Goal: Task Accomplishment & Management: Complete application form

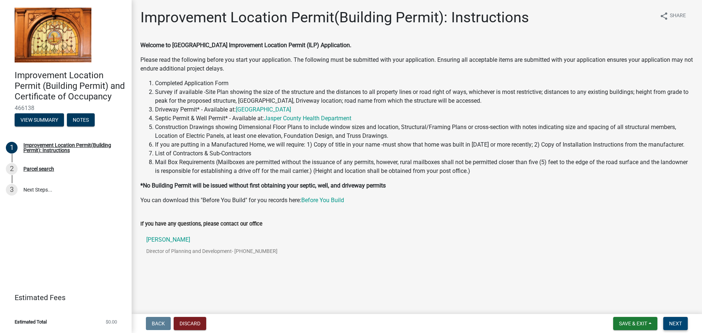
click at [671, 322] on span "Next" at bounding box center [675, 324] width 13 height 6
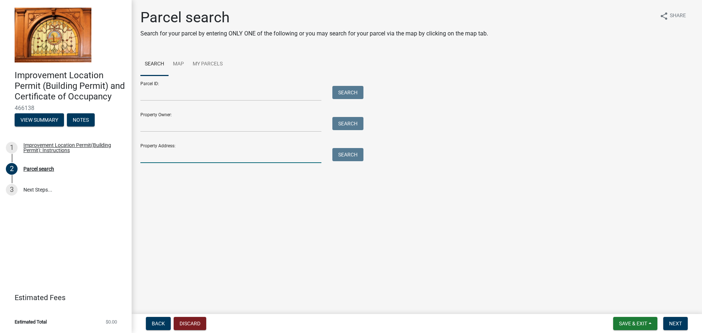
click at [174, 156] on input "Property Address:" at bounding box center [230, 155] width 181 height 15
type input "5547 E 200 S"
click at [336, 156] on button "Search" at bounding box center [347, 154] width 31 height 13
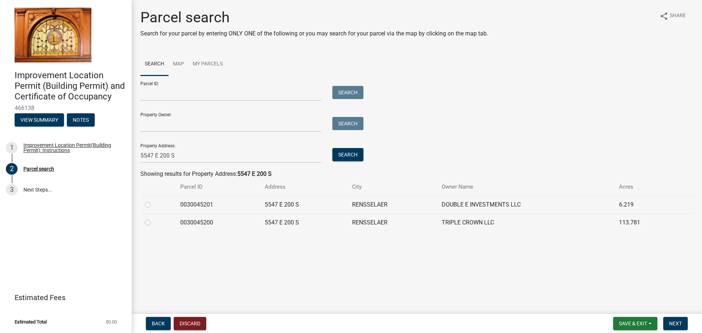
drag, startPoint x: 148, startPoint y: 224, endPoint x: 153, endPoint y: 224, distance: 4.8
click at [154, 218] on label at bounding box center [154, 218] width 0 height 0
click at [154, 223] on input "radio" at bounding box center [156, 220] width 5 height 5
radio input "true"
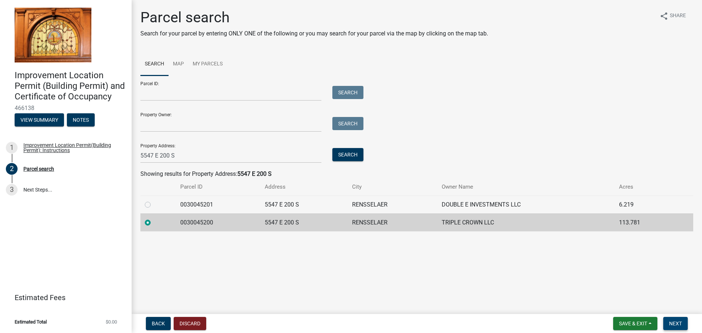
click at [679, 322] on span "Next" at bounding box center [675, 324] width 13 height 6
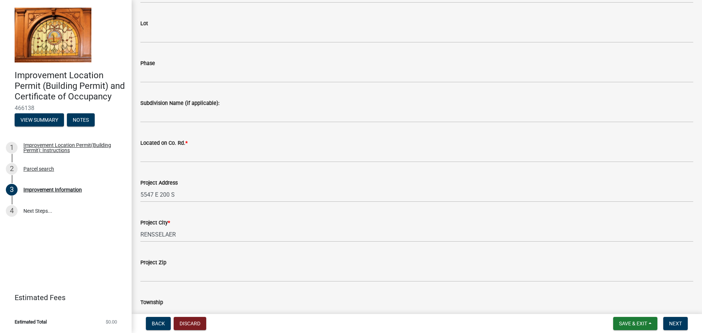
scroll to position [146, 0]
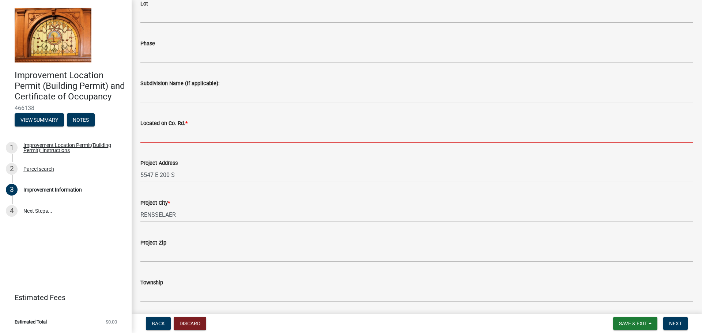
drag, startPoint x: 178, startPoint y: 133, endPoint x: 199, endPoint y: 138, distance: 21.4
click at [178, 133] on input "Located on Co. Rd. *" at bounding box center [416, 135] width 553 height 15
type input "5"
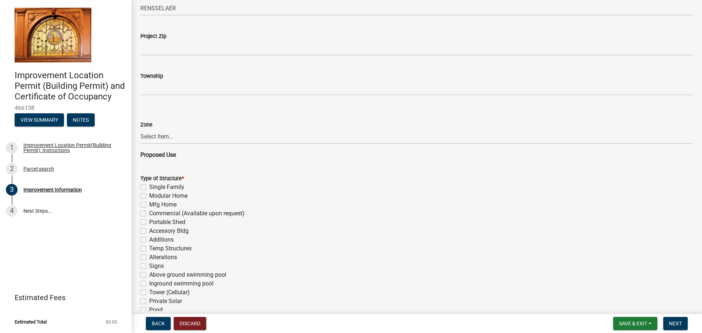
scroll to position [366, 0]
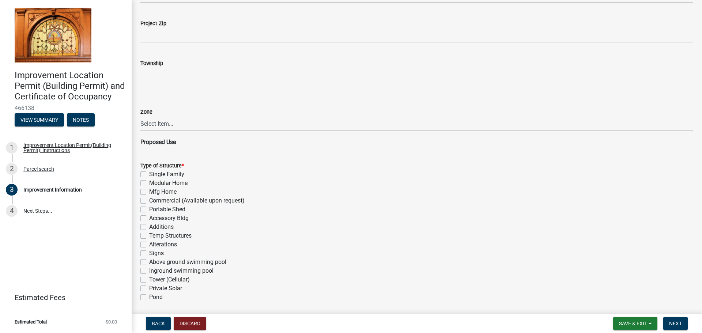
type input "200 S"
click at [159, 218] on label "Accessory Bldg" at bounding box center [168, 218] width 39 height 9
click at [154, 218] on input "Accessory Bldg" at bounding box center [151, 216] width 5 height 5
checkbox input "true"
checkbox input "false"
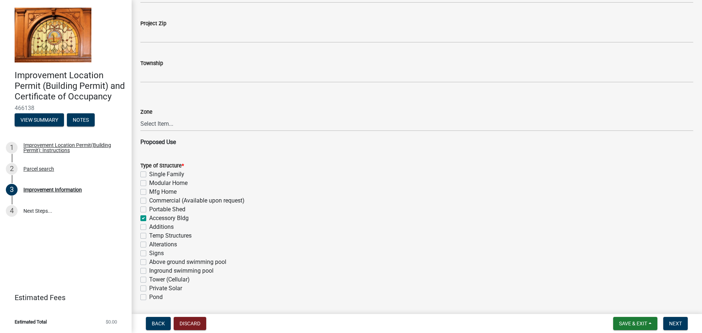
checkbox input "false"
checkbox input "true"
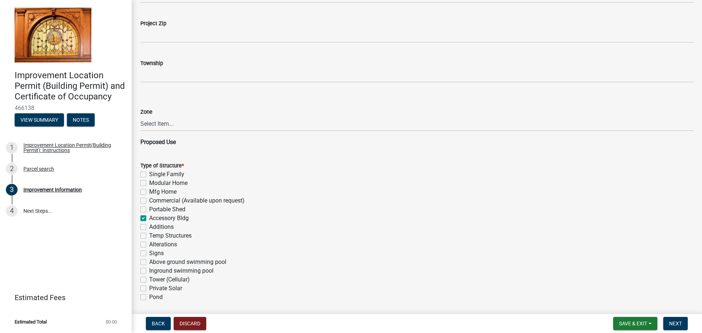
checkbox input "false"
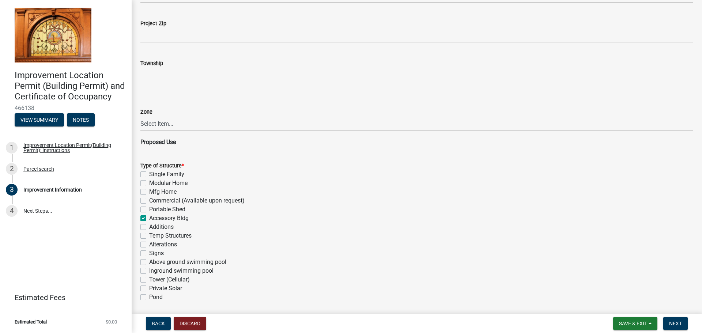
checkbox input "false"
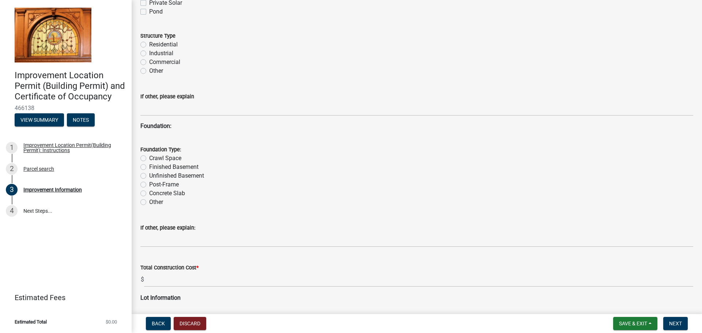
scroll to position [658, 0]
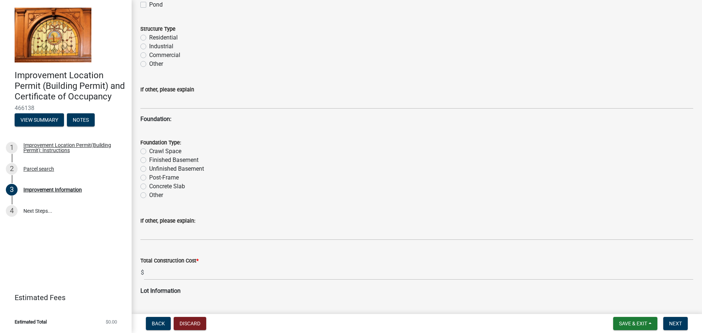
click at [163, 177] on label "Post-Frame" at bounding box center [164, 177] width 30 height 9
click at [154, 177] on input "Post-Frame" at bounding box center [151, 175] width 5 height 5
radio input "true"
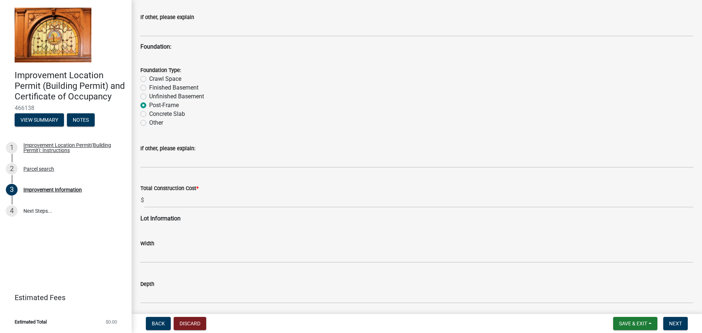
scroll to position [731, 0]
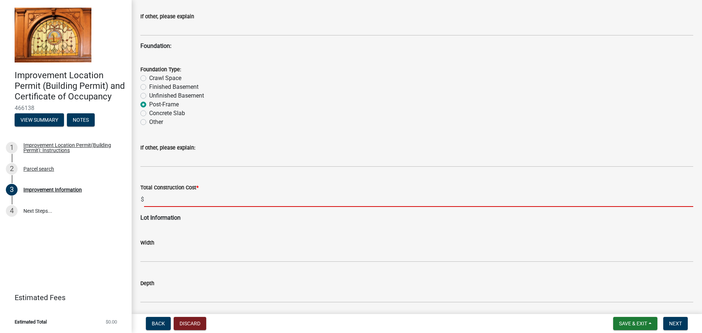
drag, startPoint x: 170, startPoint y: 200, endPoint x: 420, endPoint y: 224, distance: 251.2
click at [170, 200] on input "text" at bounding box center [418, 199] width 549 height 15
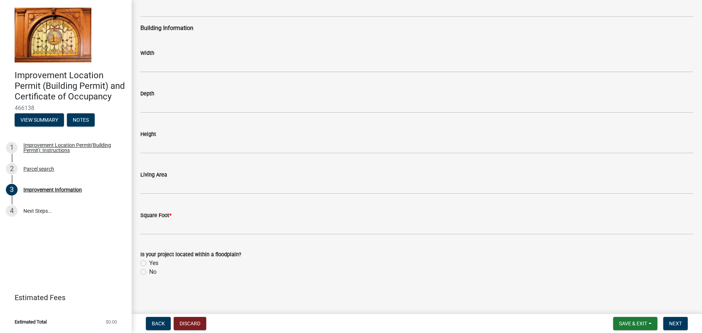
scroll to position [1057, 0]
type input "81000"
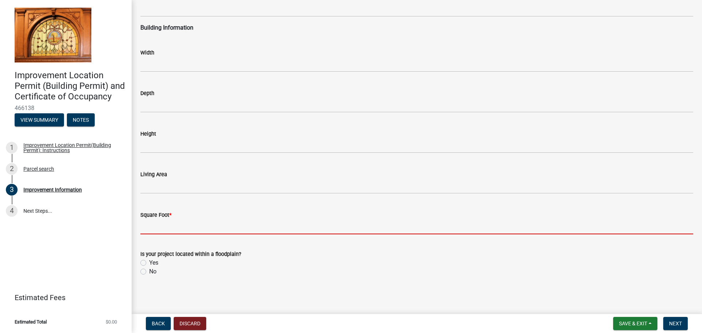
drag, startPoint x: 209, startPoint y: 226, endPoint x: 273, endPoint y: 228, distance: 64.0
click at [209, 226] on input "text" at bounding box center [416, 226] width 553 height 15
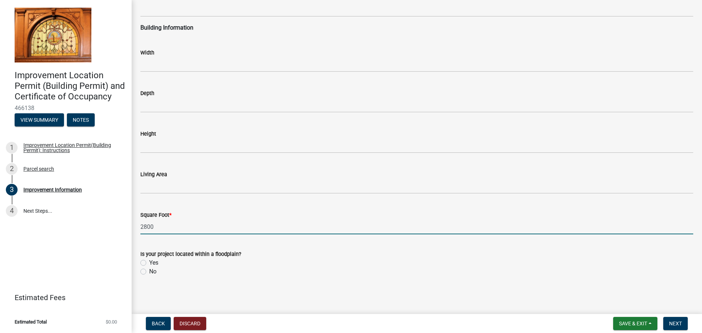
type input "2800"
click at [149, 272] on label "No" at bounding box center [152, 271] width 7 height 9
click at [149, 272] on input "No" at bounding box center [151, 269] width 5 height 5
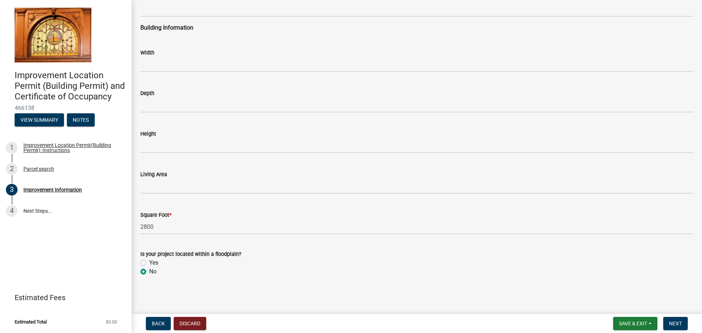
radio input "true"
click at [673, 327] on button "Next" at bounding box center [675, 323] width 24 height 13
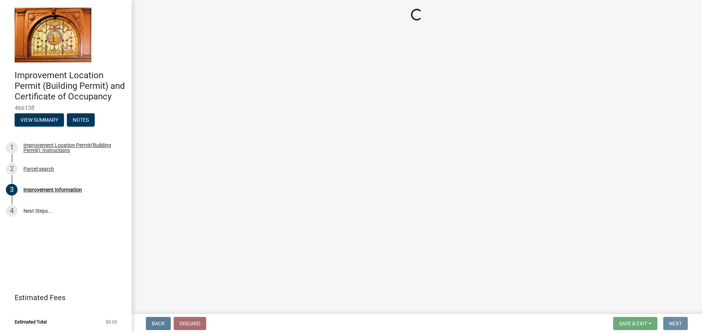
scroll to position [0, 0]
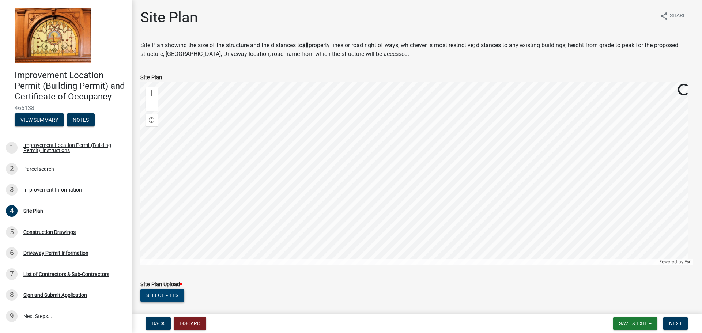
click at [169, 297] on button "Select files" at bounding box center [162, 295] width 44 height 13
click at [375, 138] on div at bounding box center [416, 173] width 553 height 183
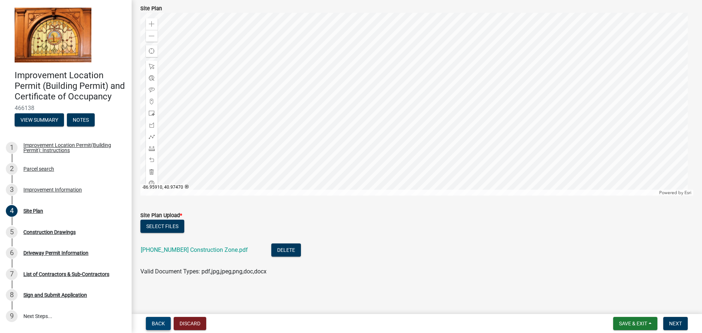
click at [150, 322] on button "Back" at bounding box center [158, 323] width 25 height 13
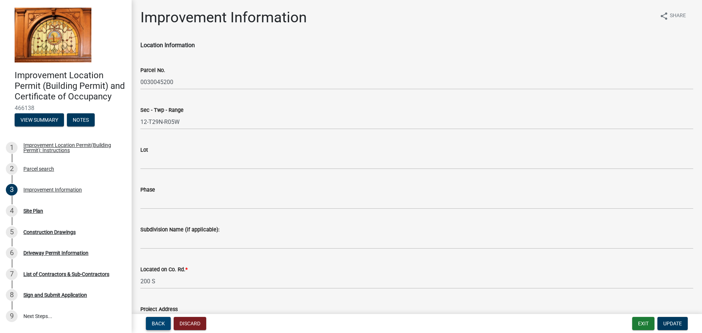
click at [162, 322] on span "Back" at bounding box center [158, 324] width 13 height 6
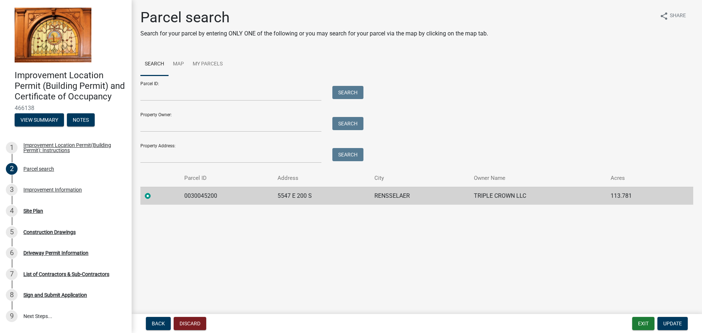
click at [154, 192] on label at bounding box center [154, 192] width 0 height 0
click at [154, 196] on input "radio" at bounding box center [156, 194] width 5 height 5
click at [171, 128] on input "Property Owner:" at bounding box center [230, 124] width 181 height 15
click at [158, 152] on input "Property Address:" at bounding box center [230, 155] width 181 height 15
type input "5547 E 200 S"
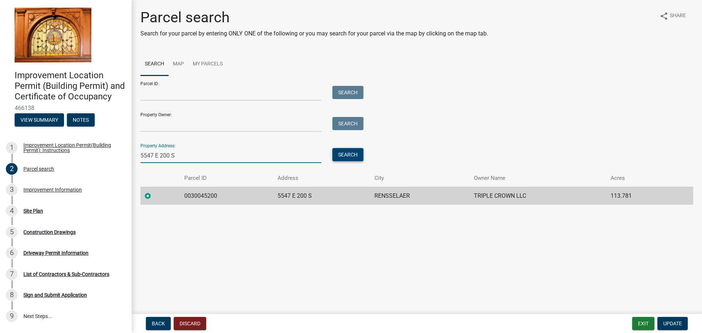
click at [351, 153] on button "Search" at bounding box center [347, 154] width 31 height 13
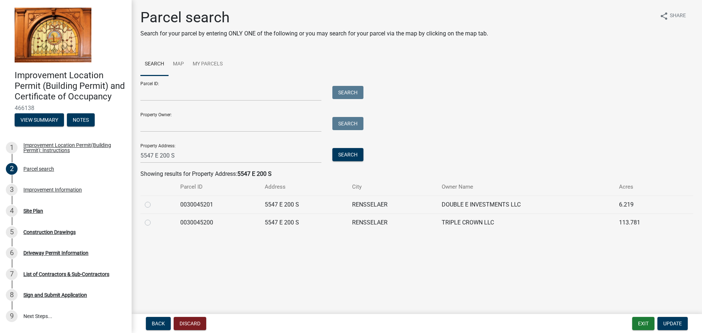
click at [154, 200] on label at bounding box center [154, 200] width 0 height 0
click at [154, 204] on input "radio" at bounding box center [156, 202] width 5 height 5
radio input "true"
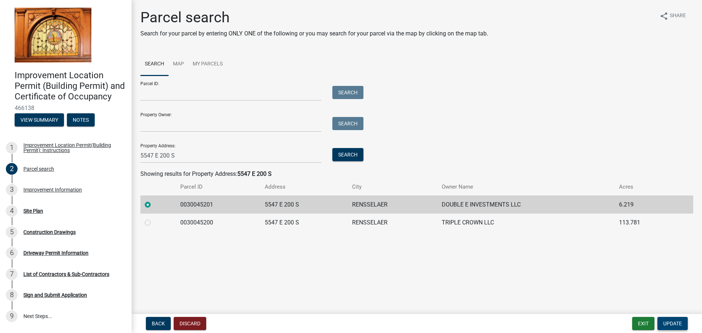
click at [672, 325] on span "Update" at bounding box center [672, 324] width 19 height 6
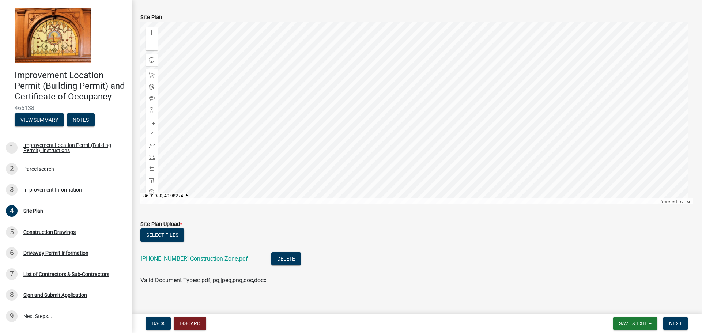
scroll to position [69, 0]
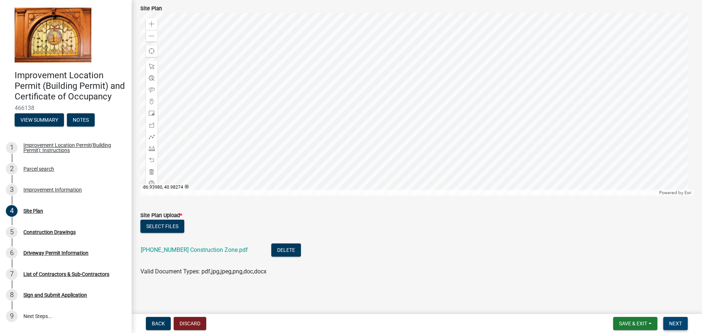
click at [682, 326] on span "Next" at bounding box center [675, 324] width 13 height 6
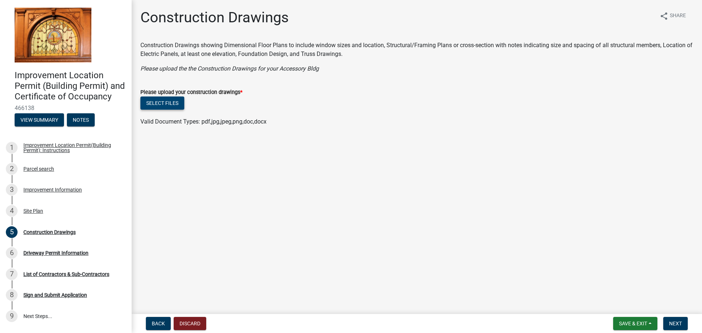
click at [174, 102] on button "Select files" at bounding box center [162, 102] width 44 height 13
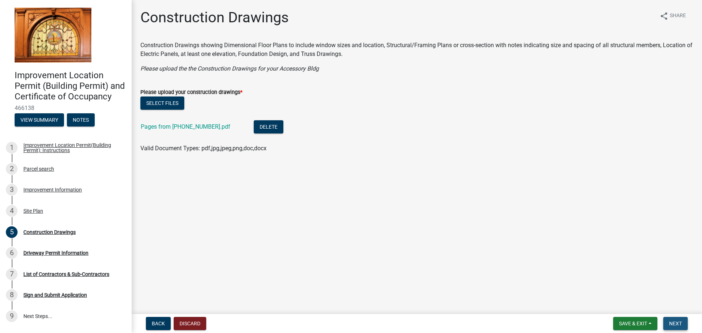
click at [674, 324] on span "Next" at bounding box center [675, 324] width 13 height 6
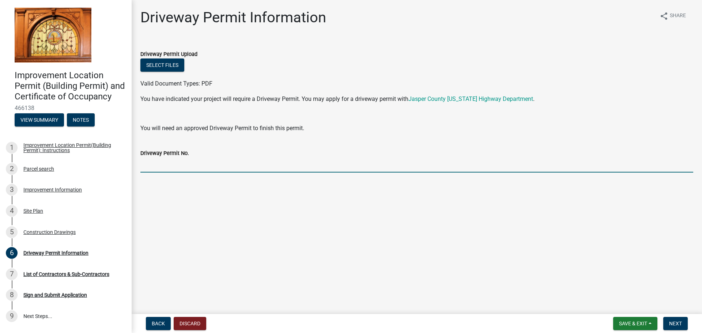
click at [185, 164] on input "Driveway Permit No." at bounding box center [416, 165] width 553 height 15
type input "Existing Driveway"
click at [672, 324] on span "Next" at bounding box center [675, 324] width 13 height 6
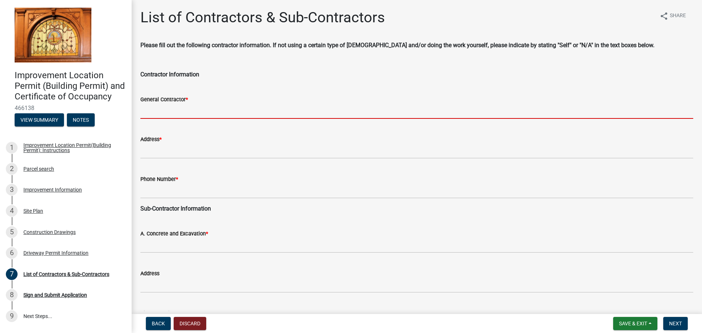
click at [189, 113] on input "General Contractor *" at bounding box center [416, 111] width 553 height 15
type input "FBi Buildings, INC"
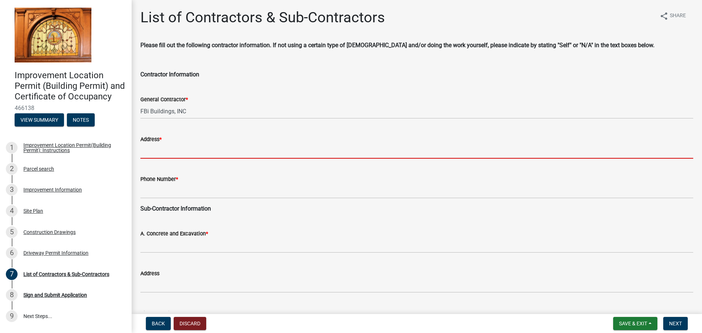
click at [168, 153] on input "Address *" at bounding box center [416, 151] width 553 height 15
type input "[STREET_ADDRESS]"
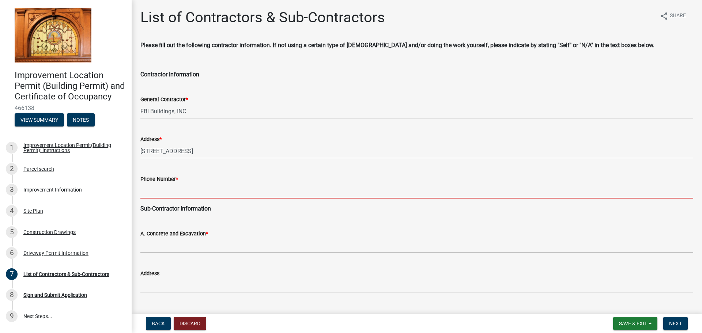
drag, startPoint x: 188, startPoint y: 189, endPoint x: 198, endPoint y: 198, distance: 13.2
click at [188, 189] on input "Phone Number *" at bounding box center [416, 190] width 553 height 15
type input "[PHONE_NUMBER]"
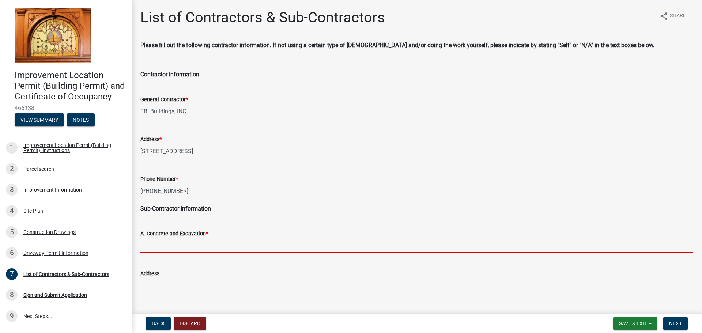
click at [186, 247] on input "A. Concrete and Excavation *" at bounding box center [416, 245] width 553 height 15
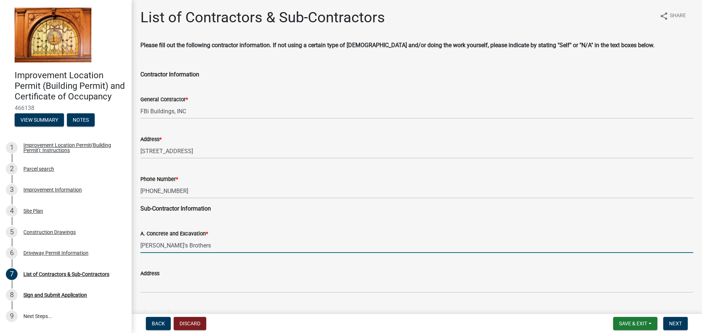
click at [156, 245] on input "[PERSON_NAME]'s Brothers" at bounding box center [416, 245] width 553 height 15
type input "[PERSON_NAME]"
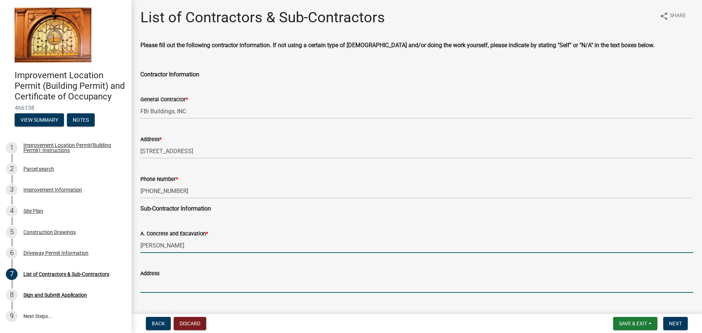
drag, startPoint x: 161, startPoint y: 283, endPoint x: 167, endPoint y: 280, distance: 6.2
click at [161, 283] on input "Address" at bounding box center [416, 285] width 553 height 15
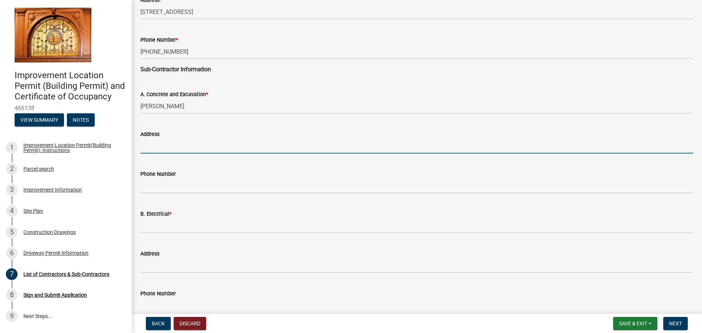
scroll to position [146, 0]
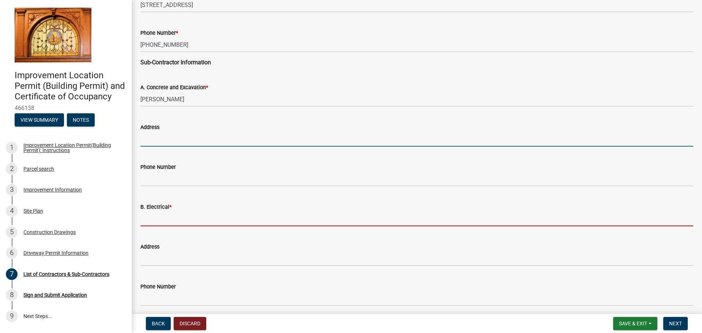
click at [157, 217] on input "B. Electrical *" at bounding box center [416, 218] width 553 height 15
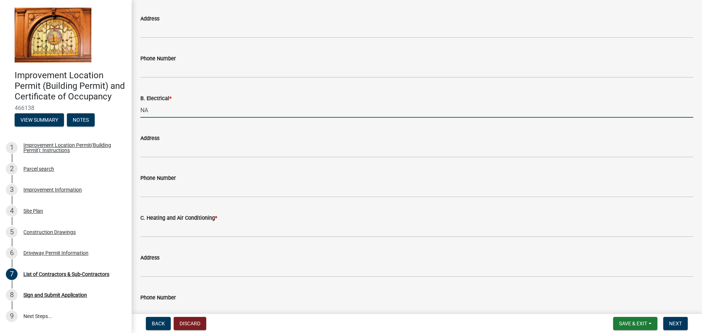
scroll to position [292, 0]
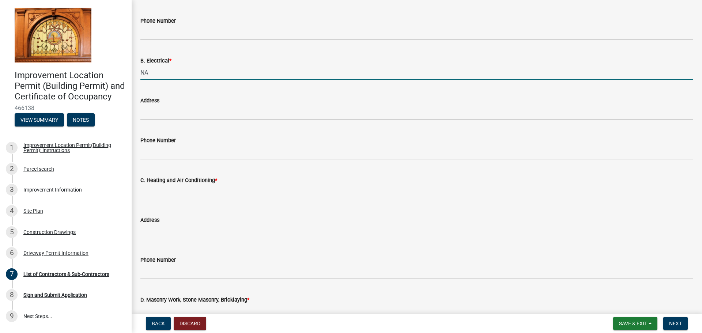
type input "NA"
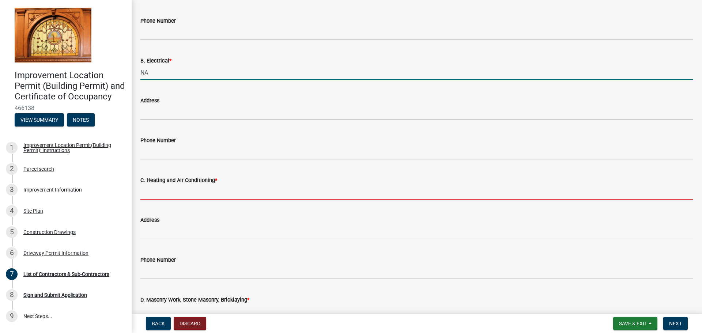
click at [195, 194] on input "C. Heating and Air Conditioning *" at bounding box center [416, 192] width 553 height 15
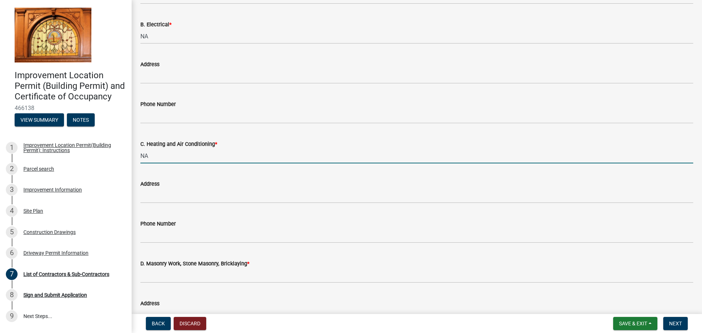
scroll to position [402, 0]
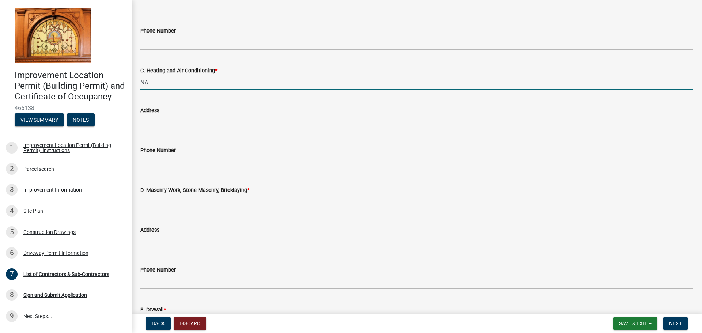
type input "NA"
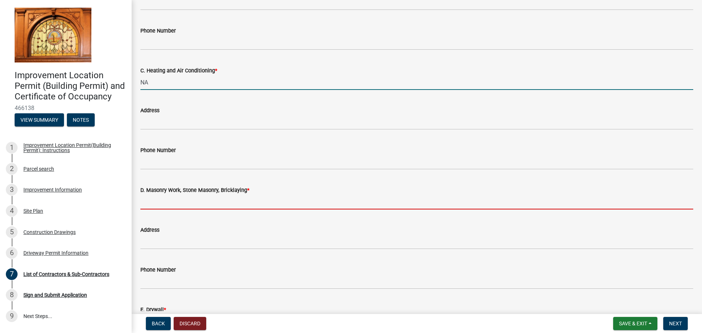
click at [196, 201] on input "D. Masonry Work, Stone Masonry, Bricklaying *" at bounding box center [416, 201] width 553 height 15
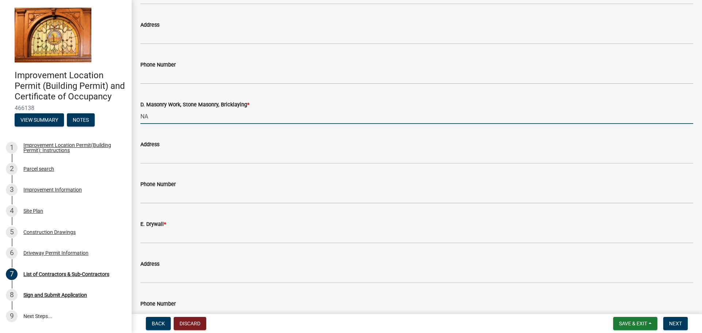
scroll to position [512, 0]
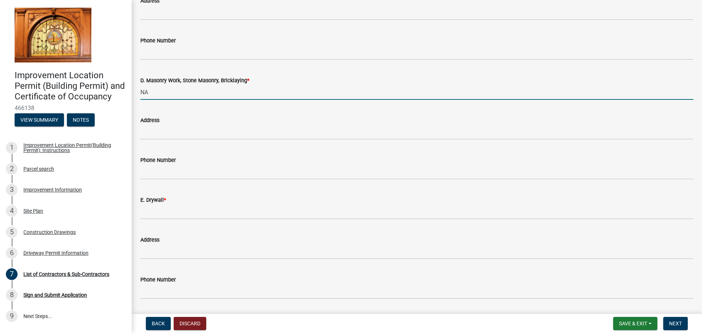
type input "NA"
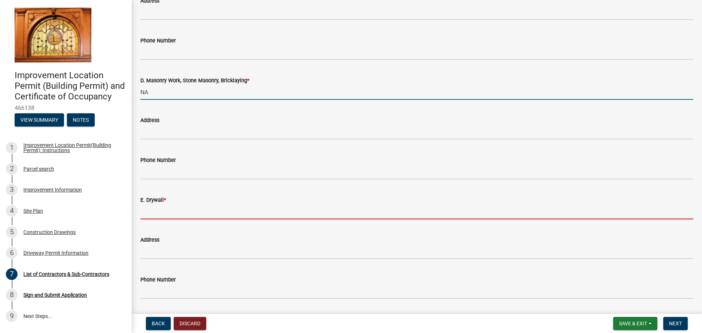
click at [179, 209] on input "E. Drywall *" at bounding box center [416, 211] width 553 height 15
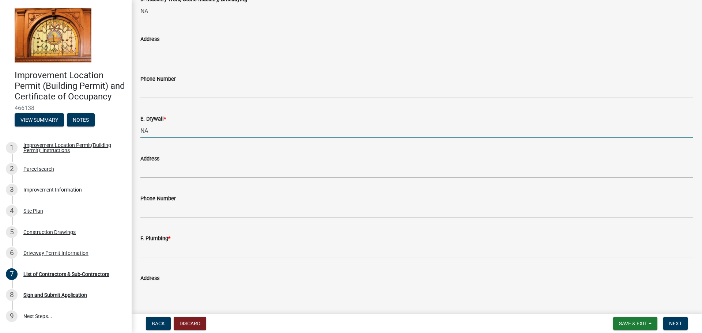
scroll to position [621, 0]
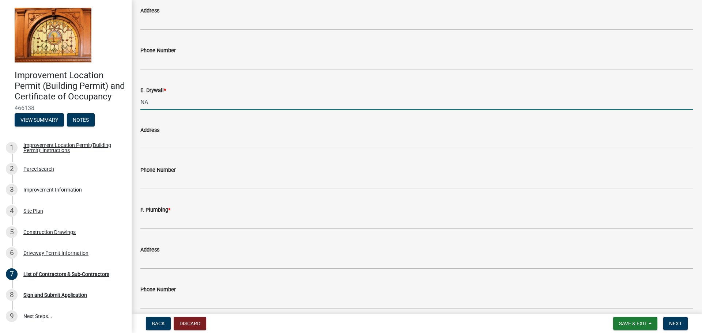
type input "NA"
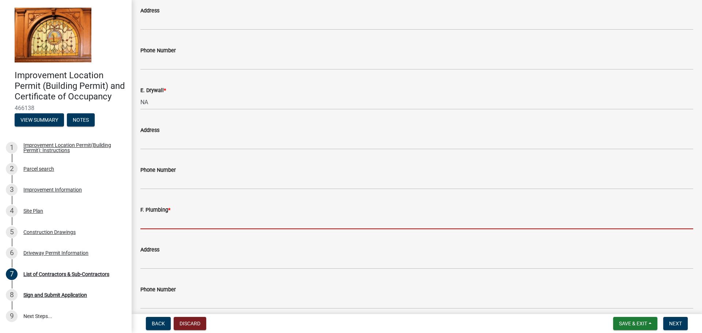
click at [161, 220] on input "F. Plumbing *" at bounding box center [416, 221] width 553 height 15
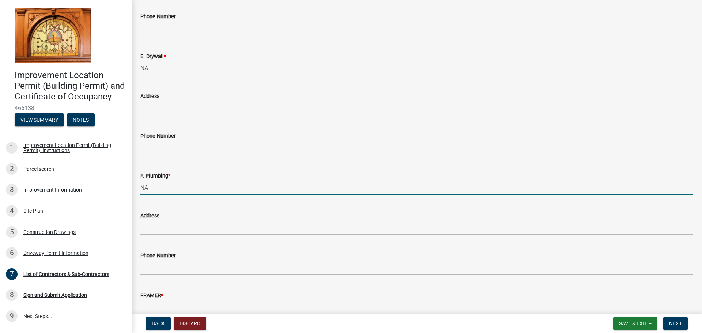
scroll to position [693, 0]
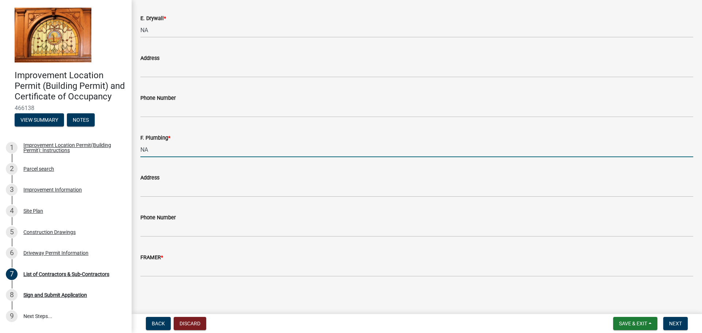
type input "NA"
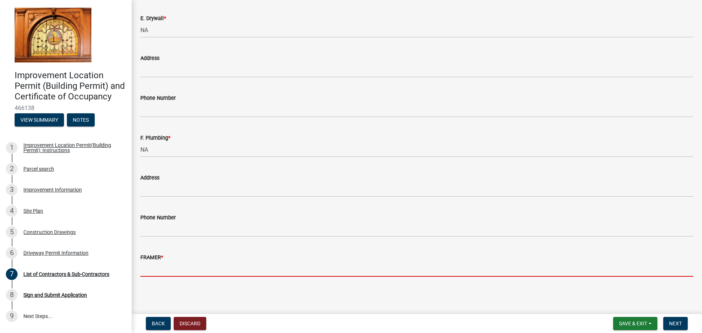
click at [195, 269] on input "FRAMER *" at bounding box center [416, 269] width 553 height 15
type input "FBi Buildings, Inc"
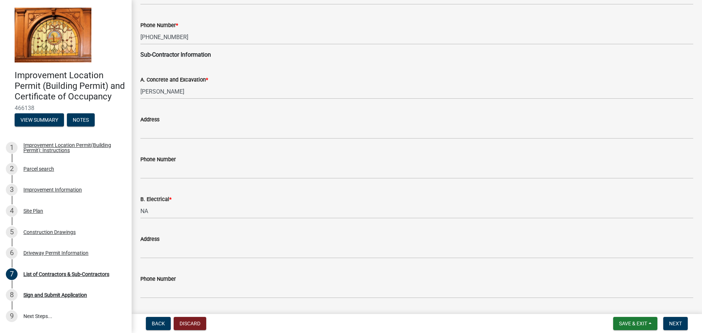
scroll to position [146, 0]
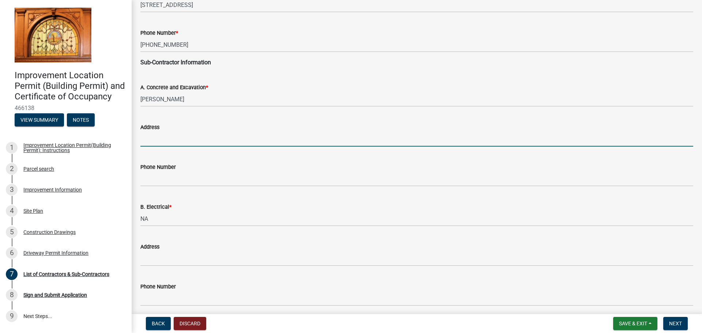
click at [177, 139] on input "Address" at bounding box center [416, 139] width 553 height 15
type input "[STREET_ADDRESS]"
click at [223, 141] on input "[STREET_ADDRESS]" at bounding box center [416, 139] width 553 height 15
drag, startPoint x: 220, startPoint y: 141, endPoint x: 138, endPoint y: 139, distance: 81.9
click at [138, 139] on div "Address [STREET_ADDRESS]" at bounding box center [417, 130] width 564 height 34
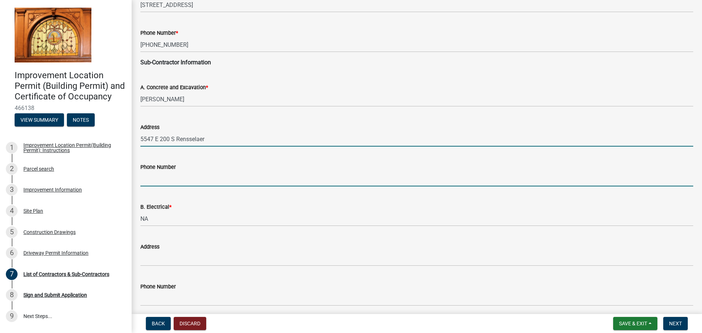
click at [270, 138] on input "5547 E 200 S Rensselaer" at bounding box center [416, 139] width 553 height 15
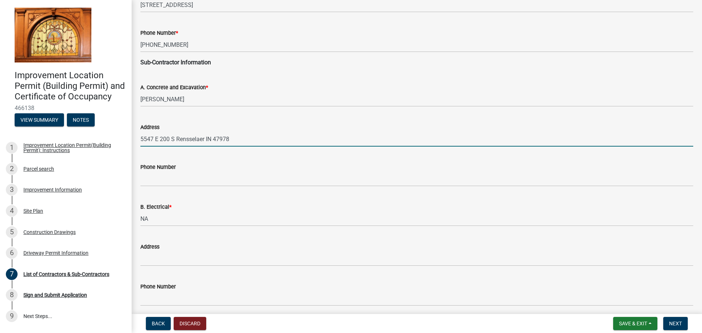
type input "5547 E 200 S Rensselaer IN 47978"
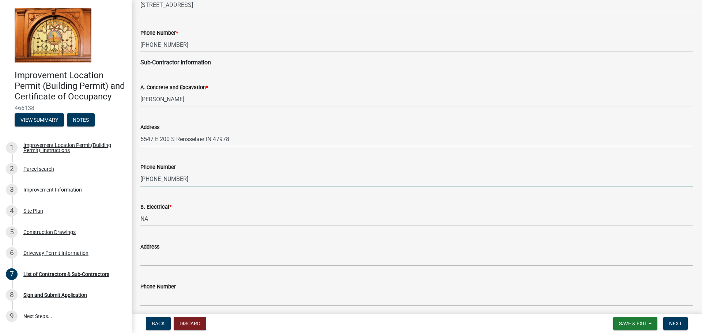
type input "[PHONE_NUMBER]"
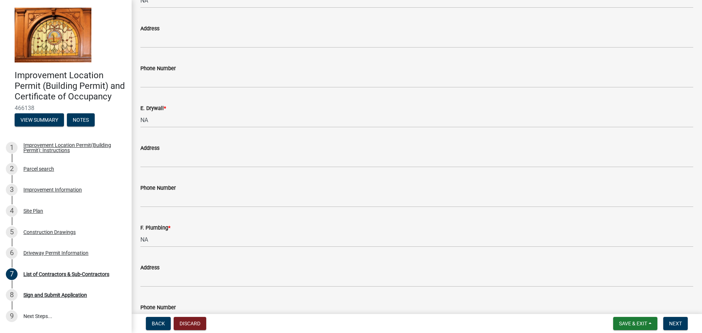
scroll to position [693, 0]
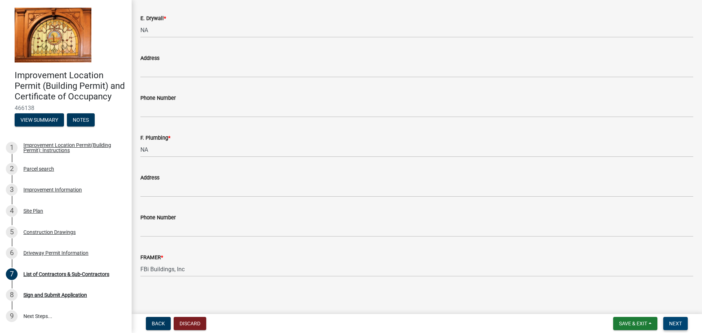
click at [674, 326] on span "Next" at bounding box center [675, 324] width 13 height 6
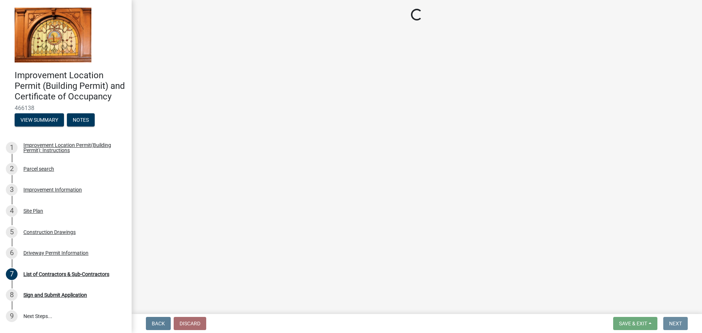
scroll to position [0, 0]
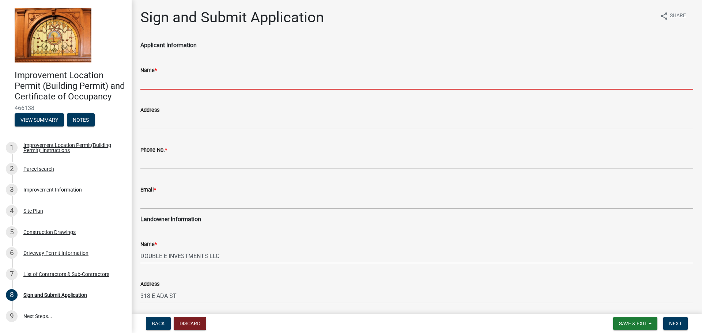
click at [152, 81] on input "Name *" at bounding box center [416, 82] width 553 height 15
type input "[PERSON_NAME]"
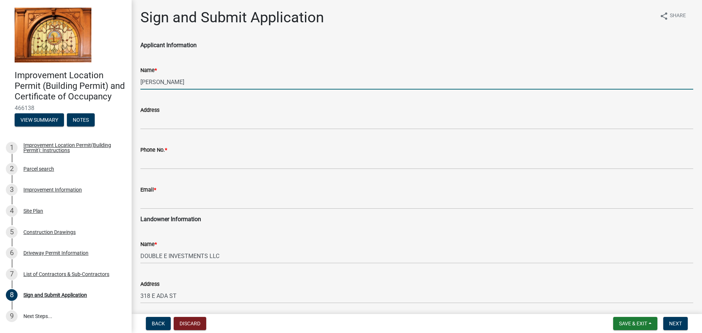
click at [174, 154] on div "Phone No. *" at bounding box center [416, 149] width 553 height 9
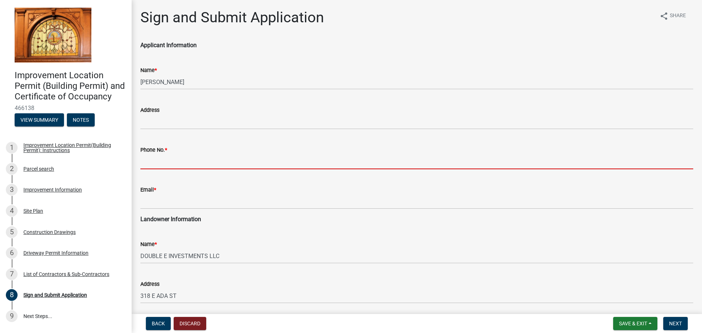
drag, startPoint x: 182, startPoint y: 158, endPoint x: 185, endPoint y: 164, distance: 6.2
click at [182, 158] on input "Phone No. *" at bounding box center [416, 161] width 553 height 15
type input "[PHONE_NUMBER]"
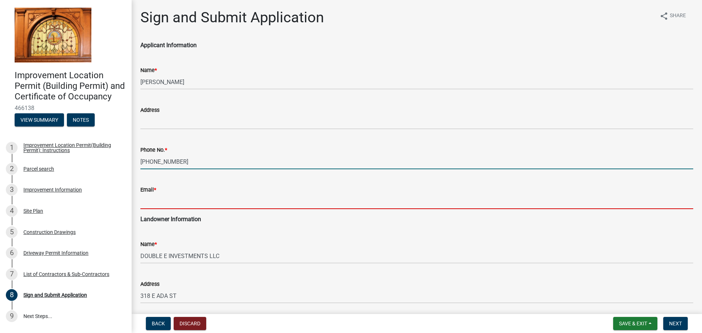
click at [180, 201] on input "Email *" at bounding box center [416, 201] width 553 height 15
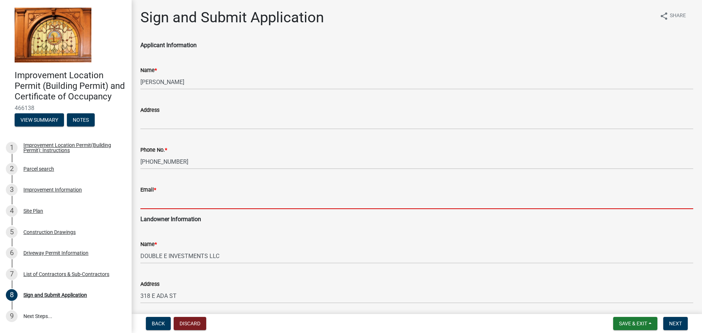
type input "[EMAIL_ADDRESS][DOMAIN_NAME]"
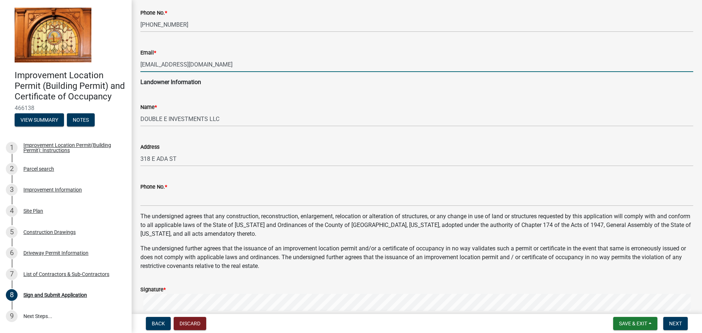
scroll to position [146, 0]
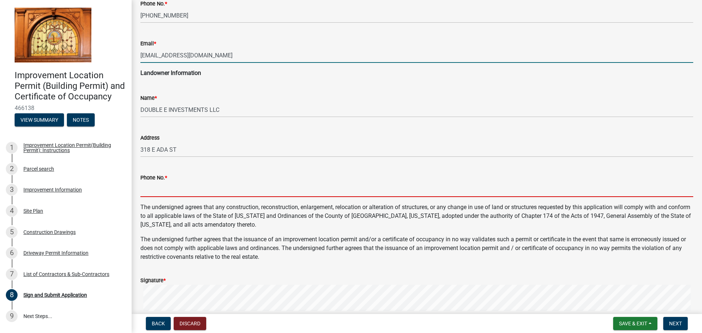
click at [170, 186] on input "Phone No. *" at bounding box center [416, 189] width 553 height 15
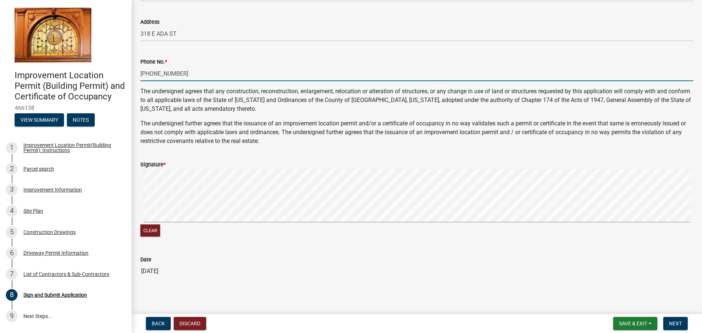
scroll to position [264, 0]
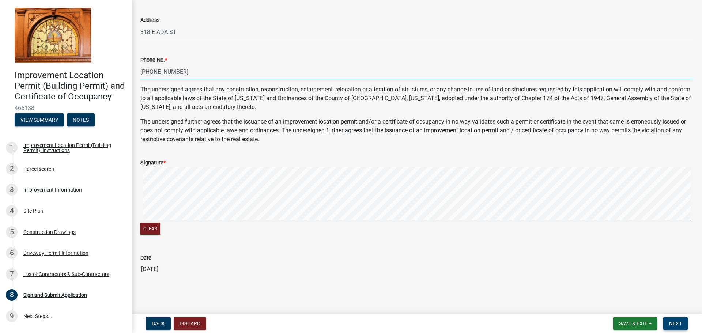
type input "[PHONE_NUMBER]"
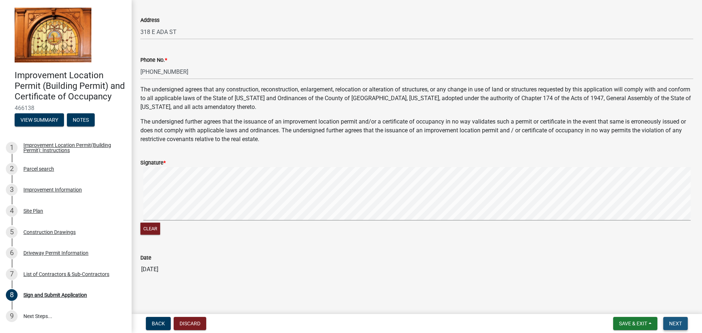
click at [679, 322] on span "Next" at bounding box center [675, 324] width 13 height 6
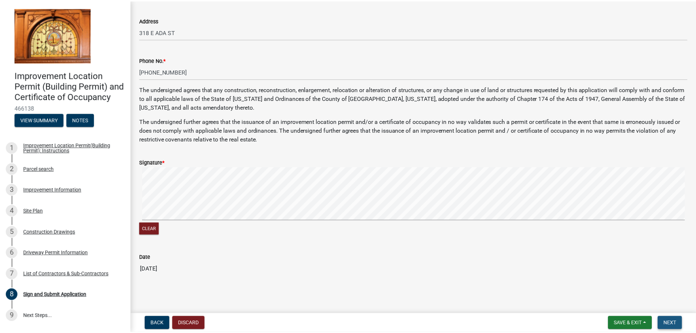
scroll to position [0, 0]
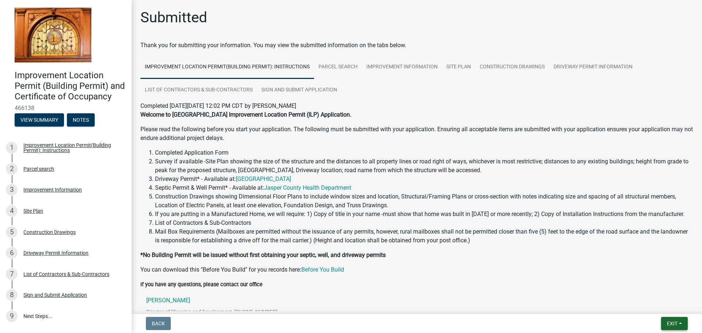
click at [669, 328] on button "Exit" at bounding box center [674, 323] width 27 height 13
click at [654, 305] on button "Save & Exit" at bounding box center [658, 305] width 58 height 18
